Goal: Communication & Community: Answer question/provide support

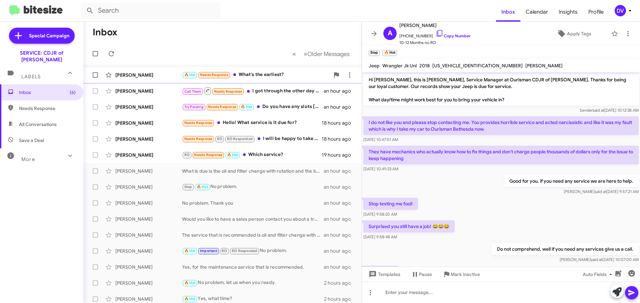
scroll to position [113, 0]
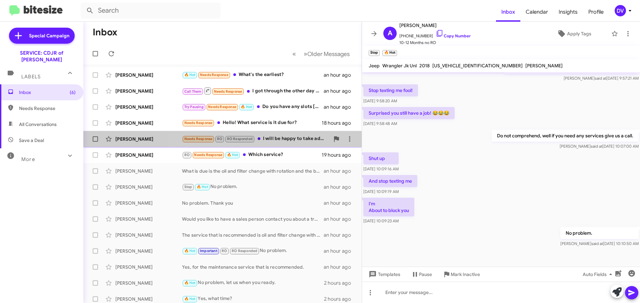
click at [288, 142] on div "Needs Response RO RO Responded I will be happy to take advantage of the discoun…" at bounding box center [256, 139] width 148 height 8
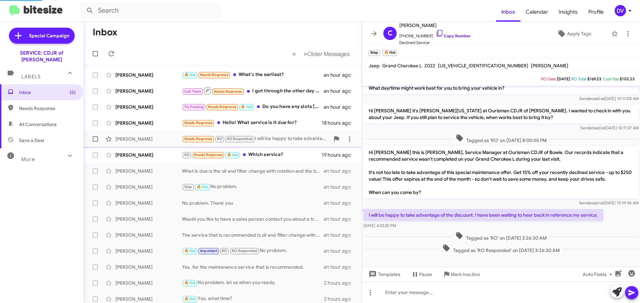
scroll to position [25, 0]
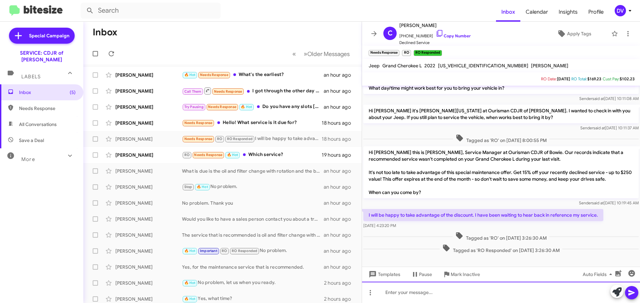
click at [449, 289] on div at bounding box center [501, 292] width 278 height 21
click at [456, 64] on span "[US_VEHICLE_IDENTIFICATION_NUMBER]" at bounding box center [483, 66] width 90 height 6
copy span "[US_VEHICLE_IDENTIFICATION_NUMBER]"
click at [450, 289] on div at bounding box center [501, 292] width 278 height 21
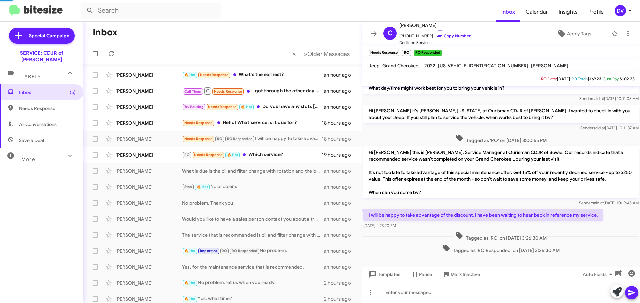
scroll to position [49, 0]
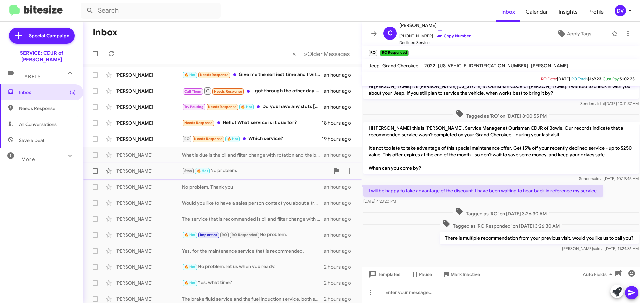
click at [151, 176] on div "[PERSON_NAME] Stop 🔥 Hot No problem. an hour ago" at bounding box center [223, 170] width 268 height 13
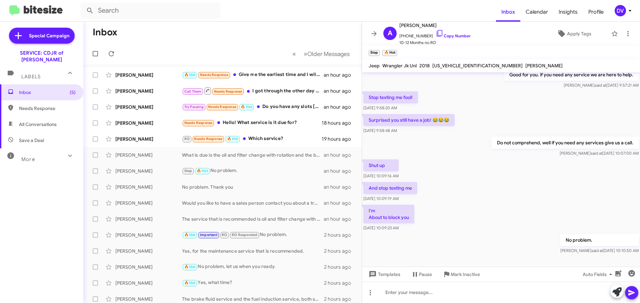
scroll to position [113, 0]
